Goal: Task Accomplishment & Management: Manage account settings

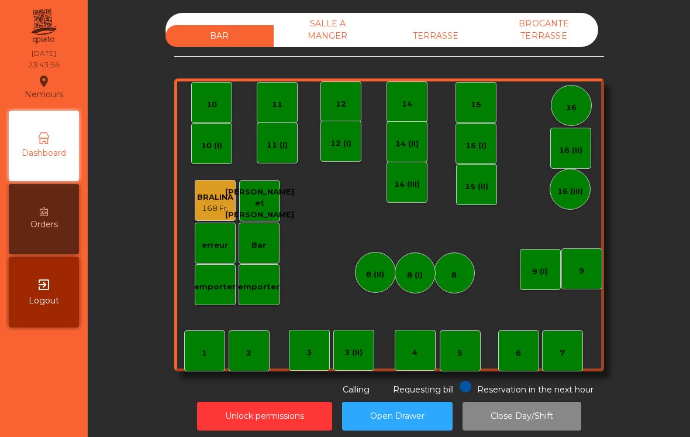
click at [537, 24] on div "BROCANTE TERRASSE" at bounding box center [544, 30] width 108 height 34
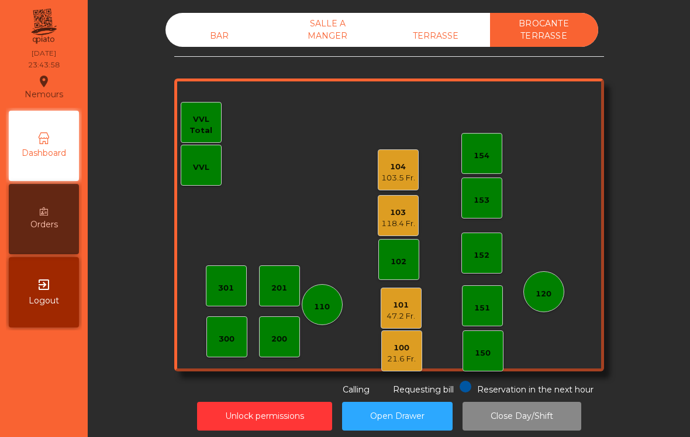
click at [385, 166] on div "104" at bounding box center [399, 167] width 34 height 12
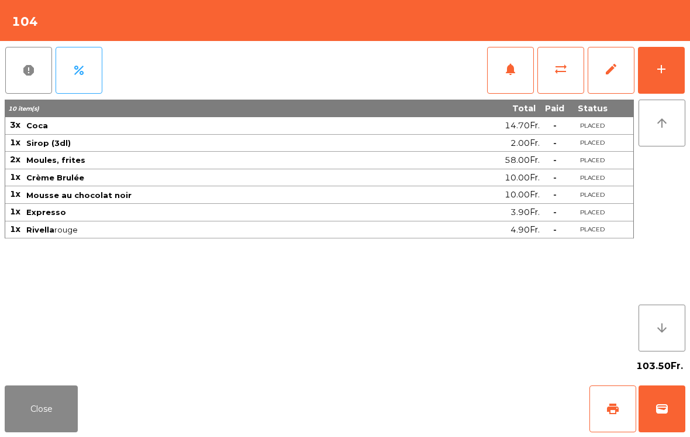
click at [662, 411] on span "wallet" at bounding box center [662, 408] width 14 height 14
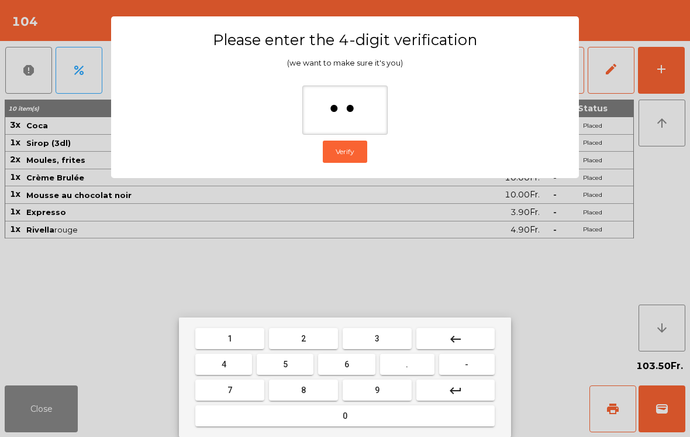
type input "*"
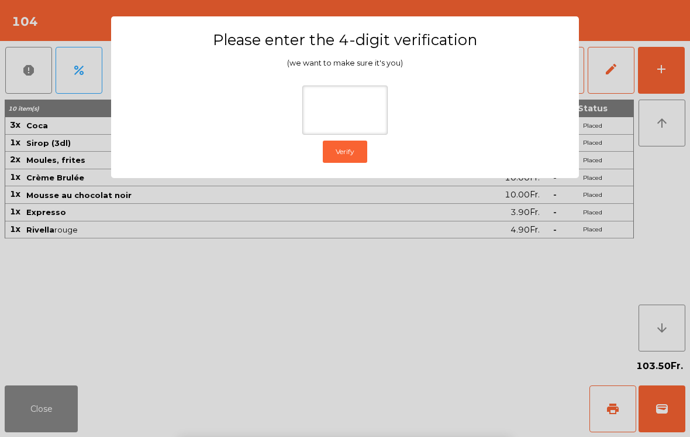
click at [643, 140] on ngb-modal-window "Please enter the 4-digit verification (we want to make sure it's you) Verify" at bounding box center [346, 218] width 656 height 437
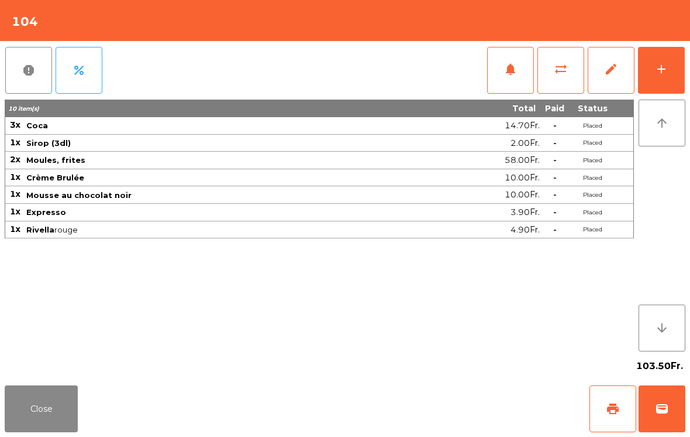
click at [657, 411] on span "wallet" at bounding box center [662, 408] width 14 height 14
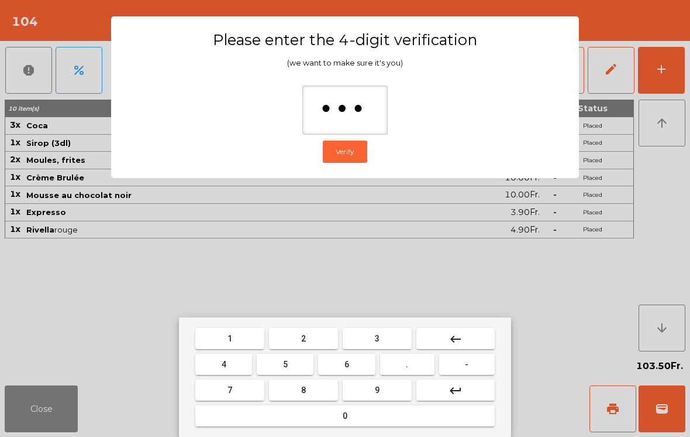
type input "****"
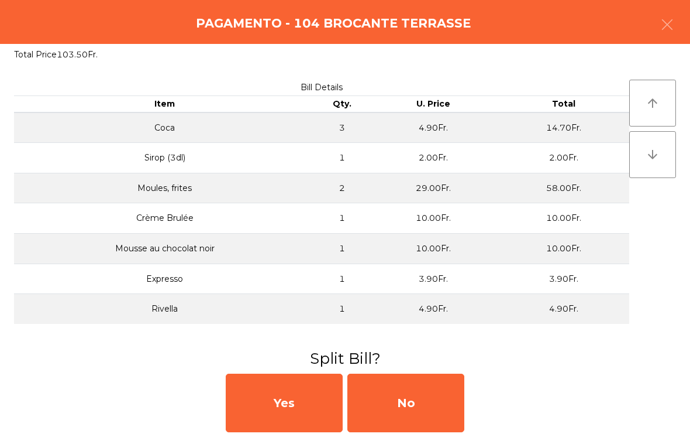
click at [417, 406] on div "No" at bounding box center [406, 402] width 117 height 59
click at [412, 400] on div "No" at bounding box center [406, 402] width 117 height 59
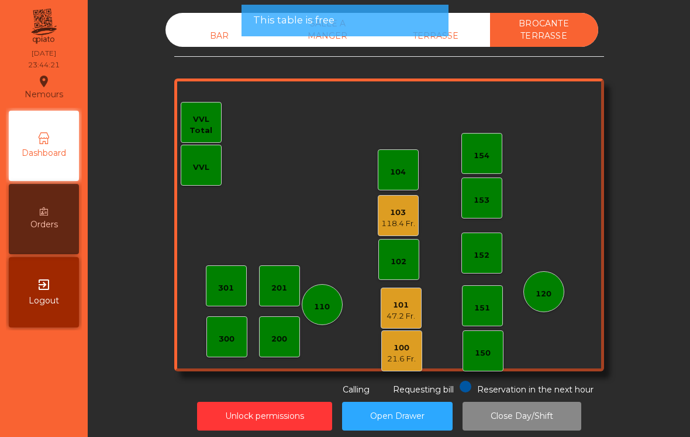
click at [392, 218] on div "118.4 Fr." at bounding box center [399, 224] width 34 height 12
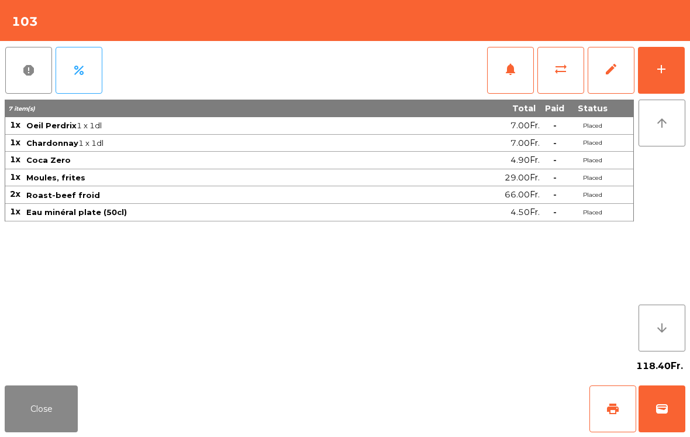
click at [662, 411] on span "wallet" at bounding box center [662, 408] width 14 height 14
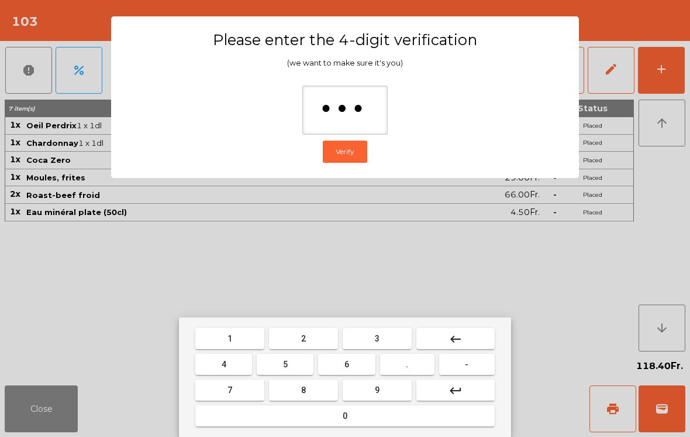
type input "****"
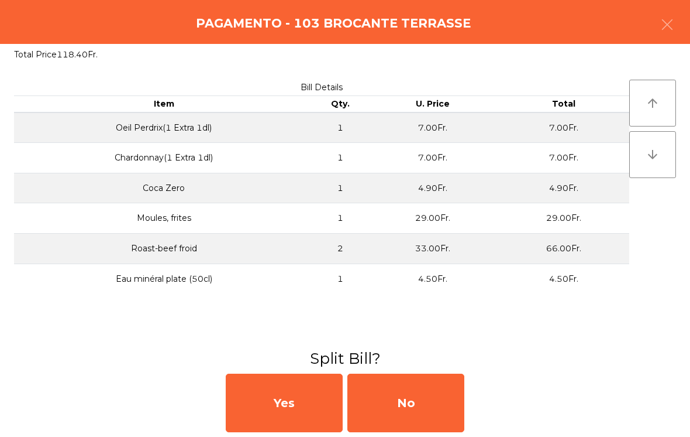
click at [421, 410] on div "No" at bounding box center [406, 402] width 117 height 59
click at [419, 409] on div "No" at bounding box center [406, 402] width 117 height 59
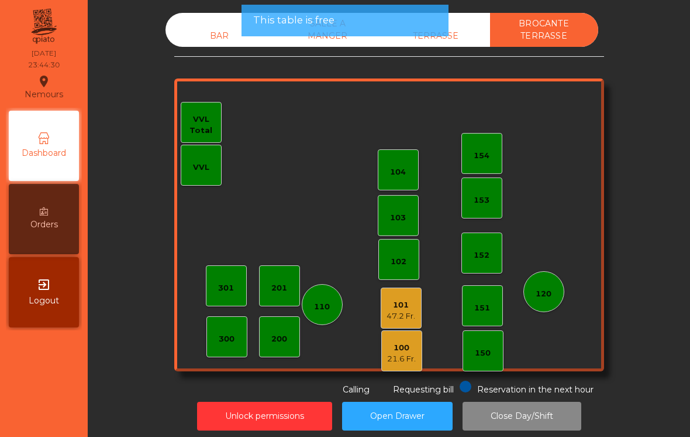
click at [405, 307] on div "101" at bounding box center [401, 305] width 29 height 12
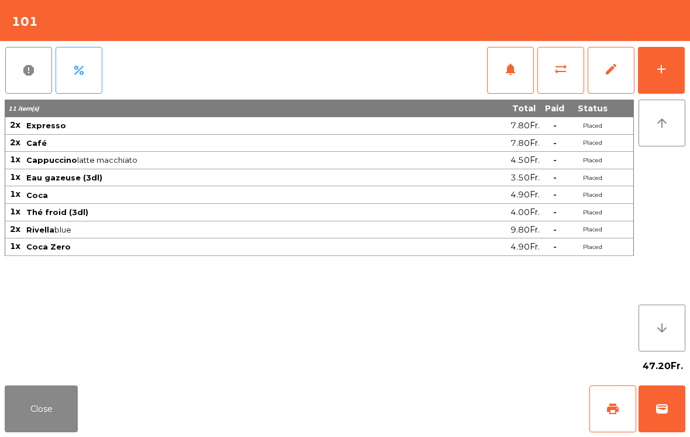
click at [659, 408] on span "wallet" at bounding box center [662, 408] width 14 height 14
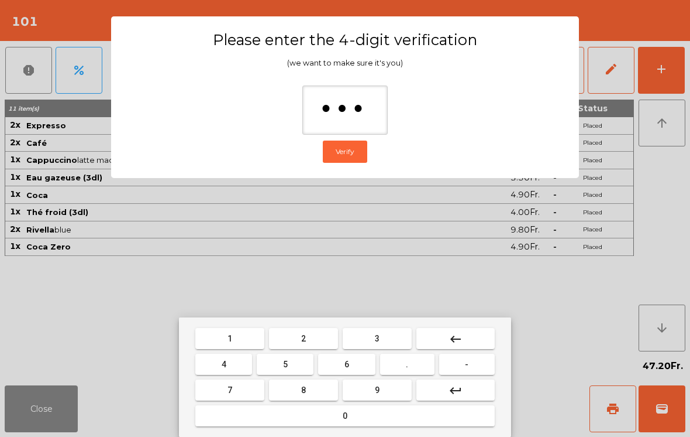
type input "****"
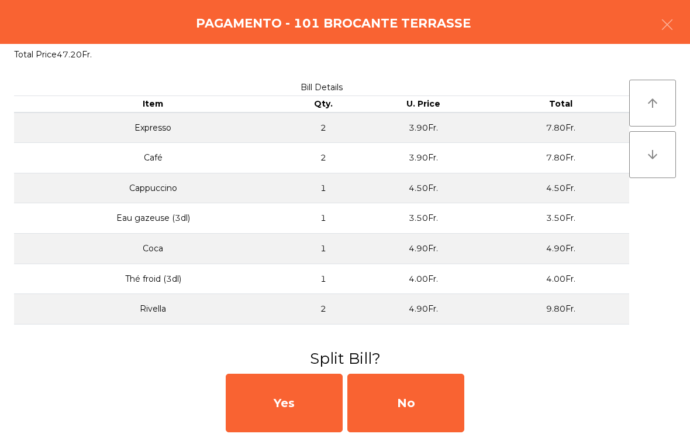
click at [396, 412] on div "No" at bounding box center [406, 402] width 117 height 59
click at [422, 398] on div "No" at bounding box center [406, 402] width 117 height 59
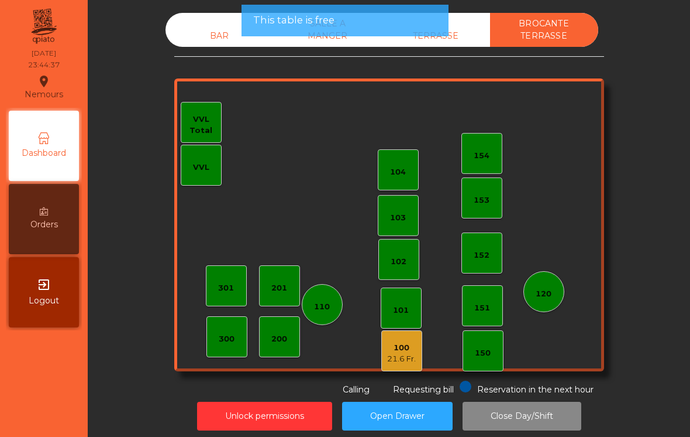
click at [398, 349] on div "100" at bounding box center [401, 348] width 29 height 12
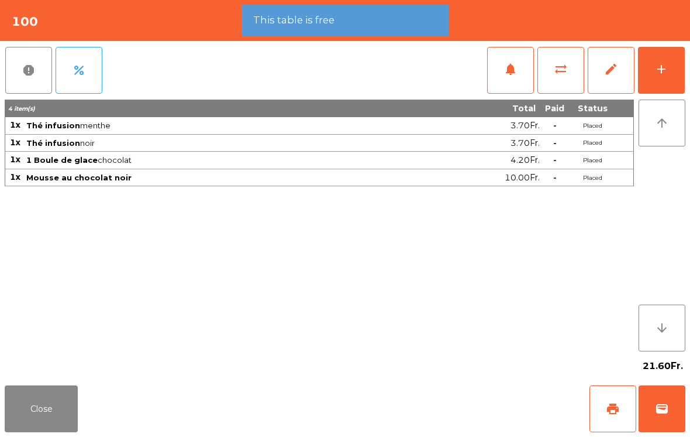
click at [672, 408] on button "wallet" at bounding box center [662, 408] width 47 height 47
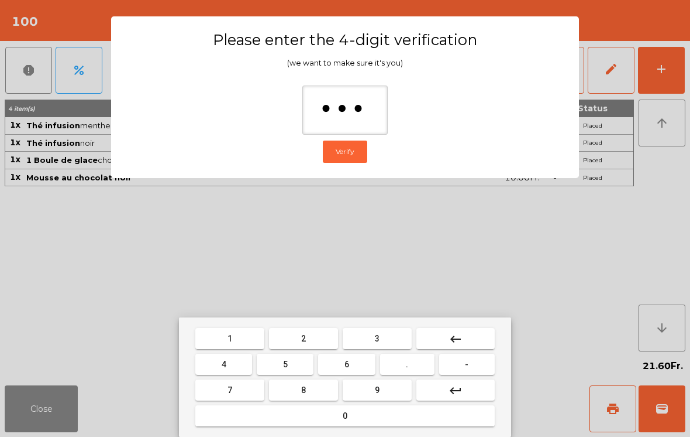
type input "****"
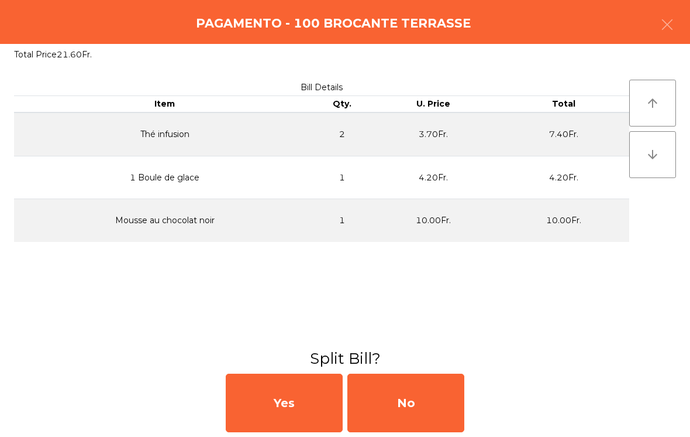
click at [412, 396] on div "No" at bounding box center [406, 402] width 117 height 59
click at [411, 396] on div "MB" at bounding box center [406, 402] width 117 height 59
click at [420, 426] on div "No" at bounding box center [406, 402] width 117 height 59
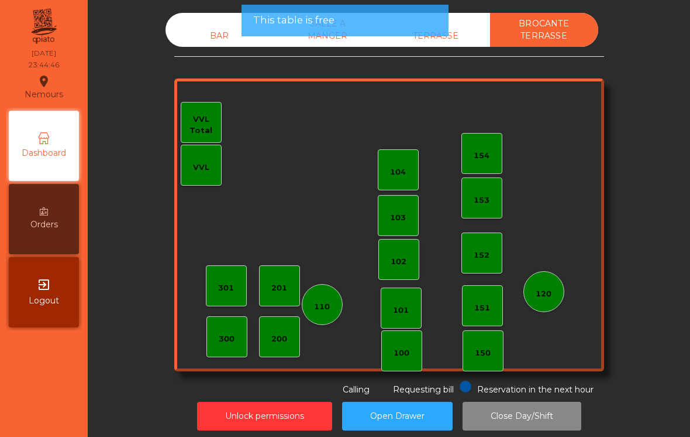
click at [462, 35] on div "TERRASSE" at bounding box center [436, 36] width 108 height 22
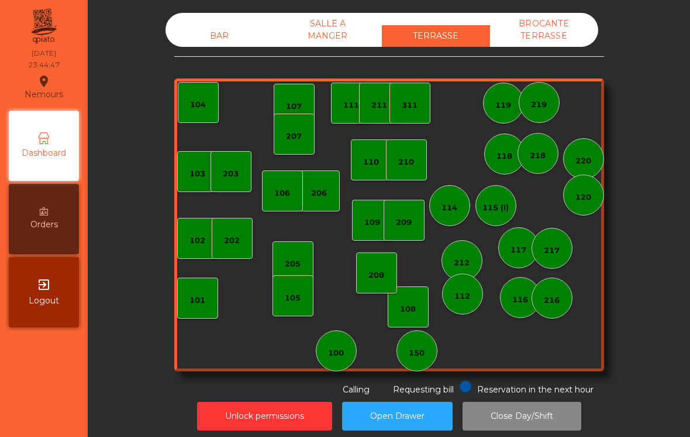
click at [326, 40] on div "SALLE A MANGER" at bounding box center [328, 30] width 108 height 34
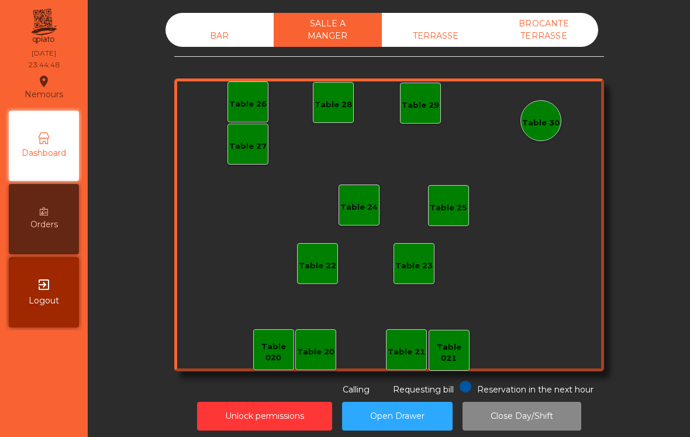
click at [217, 31] on div "BAR" at bounding box center [220, 36] width 108 height 22
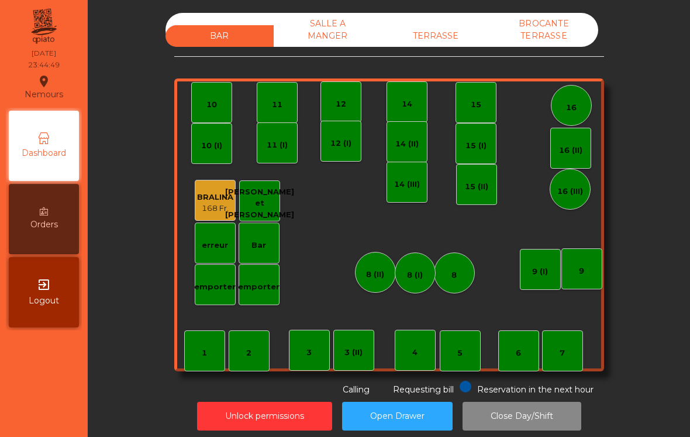
click at [527, 417] on button "Close Day/Shift" at bounding box center [522, 415] width 119 height 29
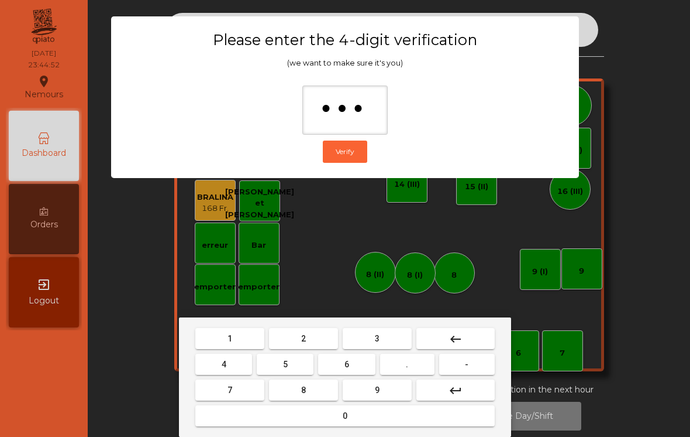
type input "****"
